Goal: Information Seeking & Learning: Learn about a topic

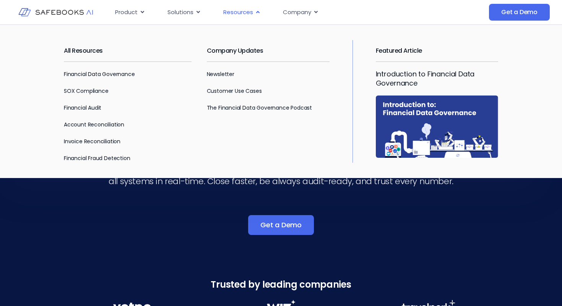
click at [235, 10] on span "Resources" at bounding box center [238, 12] width 30 height 9
click at [88, 76] on link "Financial Data Governance" at bounding box center [99, 74] width 71 height 8
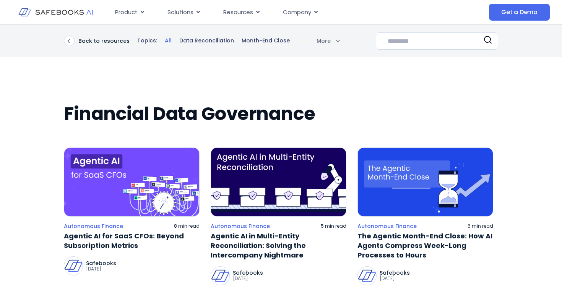
click at [131, 116] on h2 "Financial Data Governance" at bounding box center [281, 113] width 434 height 21
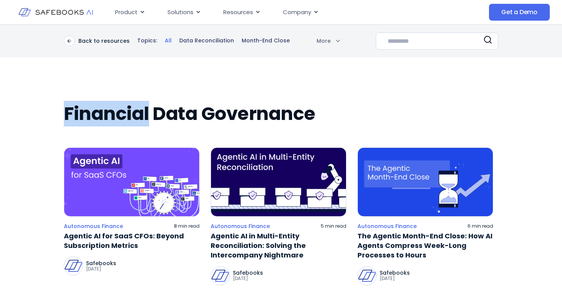
click at [131, 116] on h2 "Financial Data Governance" at bounding box center [281, 113] width 434 height 21
click at [237, 166] on img at bounding box center [279, 182] width 136 height 69
